Goal: Find specific page/section: Find specific page/section

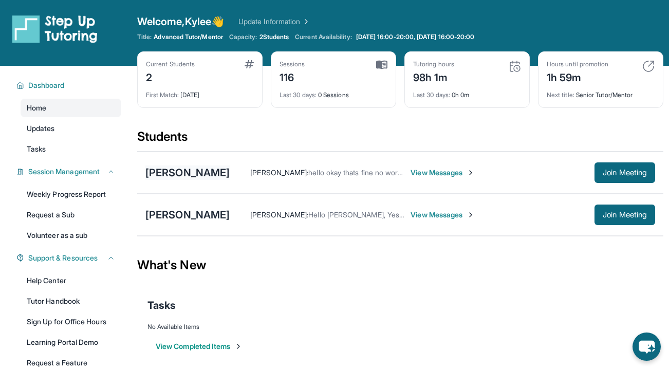
click at [202, 177] on div "[PERSON_NAME]" at bounding box center [188, 173] width 84 height 14
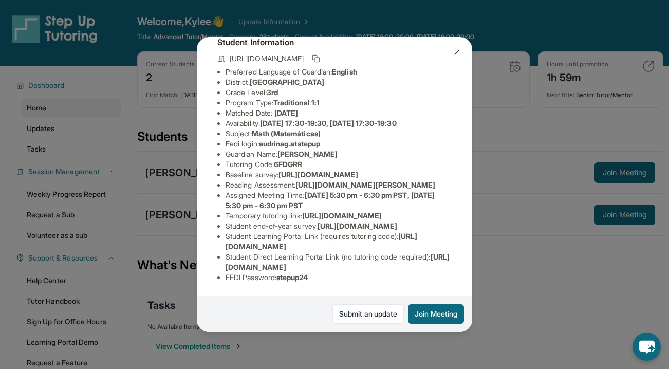
scroll to position [178, 0]
click at [560, 314] on div "Audrina Gutierrez Guardian: Daisi Vazquez Student Information https://student-p…" at bounding box center [334, 184] width 669 height 369
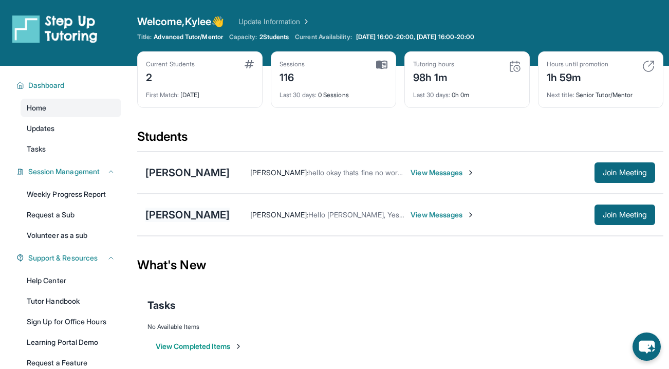
click at [177, 220] on div "[PERSON_NAME]" at bounding box center [188, 215] width 84 height 14
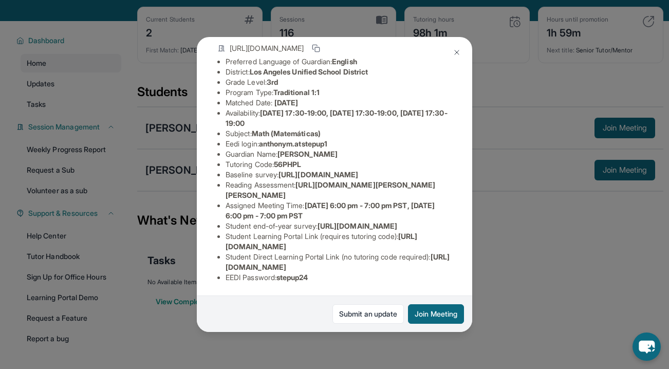
scroll to position [80, 0]
click at [584, 279] on div "Anthony Mankaryous Guardian: Ihab Mankaryous Student Information https://studen…" at bounding box center [334, 184] width 669 height 369
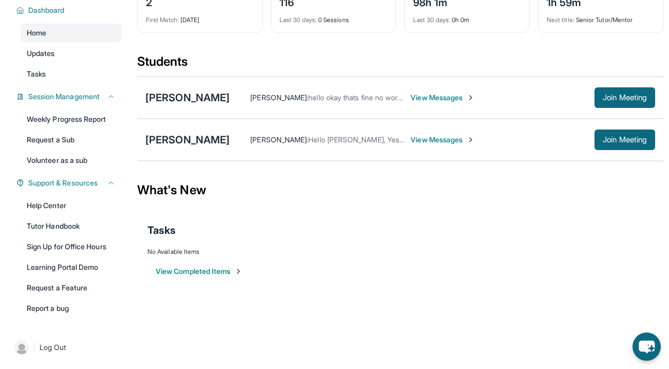
scroll to position [0, 0]
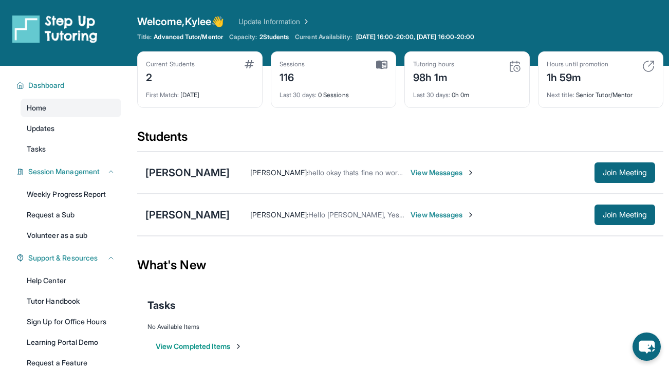
click at [287, 37] on span "2 Students" at bounding box center [275, 37] width 30 height 8
click at [206, 175] on div "[PERSON_NAME]" at bounding box center [188, 173] width 84 height 14
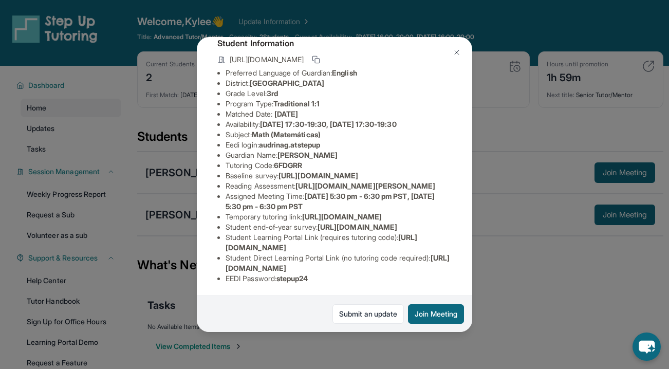
scroll to position [65, 0]
click at [536, 291] on div "Audrina Gutierrez Guardian: Daisi Vazquez Student Information https://student-p…" at bounding box center [334, 184] width 669 height 369
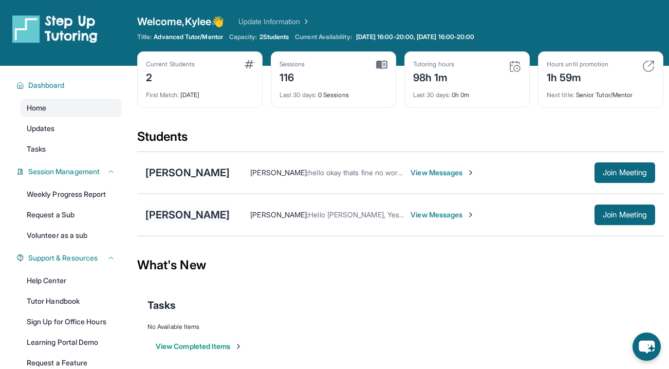
click at [176, 219] on div "[PERSON_NAME]" at bounding box center [188, 215] width 84 height 14
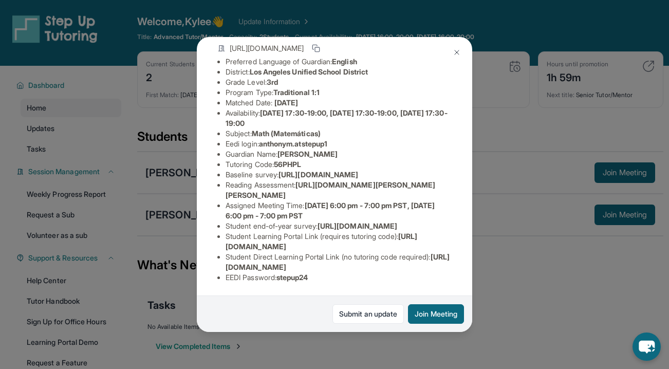
scroll to position [157, 0]
click at [540, 329] on div "Anthony Mankaryous Guardian: Ihab Mankaryous Student Information https://studen…" at bounding box center [334, 184] width 669 height 369
